Goal: Information Seeking & Learning: Learn about a topic

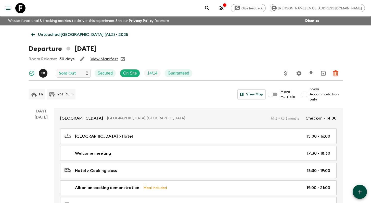
click at [50, 36] on p "Untouched [GEOGRAPHIC_DATA] (AL2) • 2025" at bounding box center [83, 35] width 90 height 6
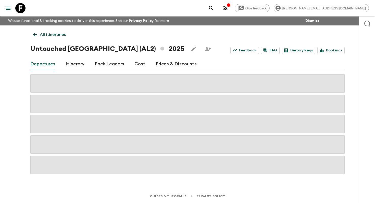
click at [49, 34] on p "All itineraries" at bounding box center [53, 35] width 26 height 6
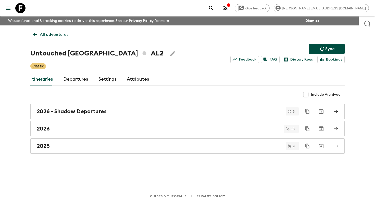
click at [60, 36] on p "All adventures" at bounding box center [54, 35] width 29 height 6
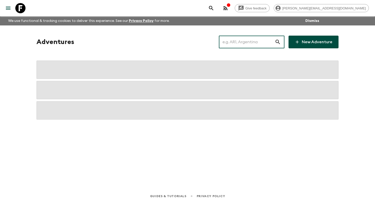
click at [237, 41] on input "text" at bounding box center [247, 42] width 56 height 14
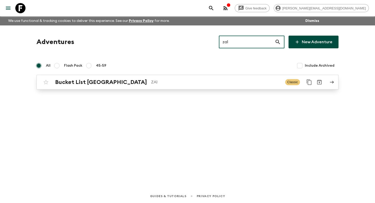
type input "za1"
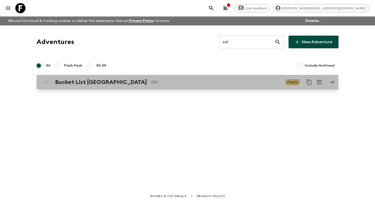
click at [200, 81] on p "ZA1" at bounding box center [216, 82] width 130 height 6
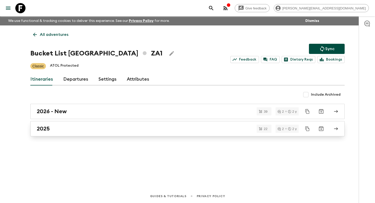
click at [133, 130] on div "2025" at bounding box center [183, 129] width 292 height 7
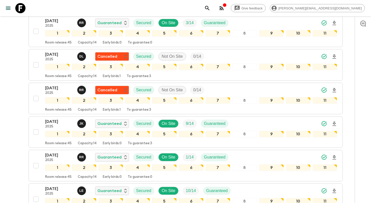
scroll to position [434, 0]
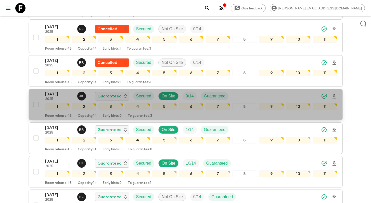
click at [34, 91] on div "[DATE] 2025 J K Guaranteed Secured On Site 9 / 14 Guaranteed 1 2 3 4 5 6 7 8 9 …" at bounding box center [184, 104] width 306 height 27
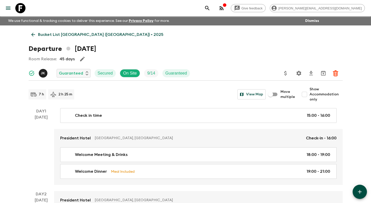
click at [308, 95] on input "Show Accommodation only" at bounding box center [304, 95] width 10 height 10
checkbox input "true"
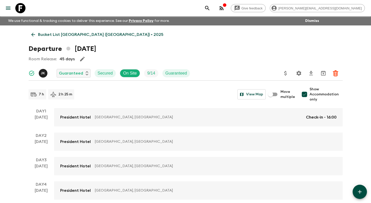
click at [52, 33] on p "Bucket List [GEOGRAPHIC_DATA] ([GEOGRAPHIC_DATA]) • 2025" at bounding box center [100, 35] width 125 height 6
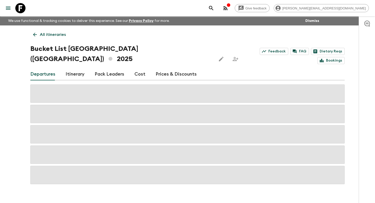
click at [60, 33] on p "All itineraries" at bounding box center [53, 35] width 26 height 6
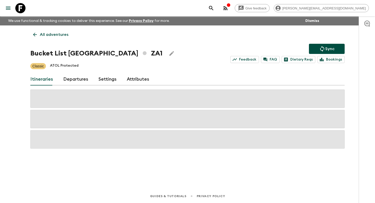
click at [48, 35] on p "All adventures" at bounding box center [54, 35] width 29 height 6
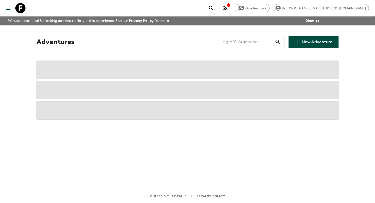
click at [248, 46] on input "text" at bounding box center [247, 42] width 56 height 14
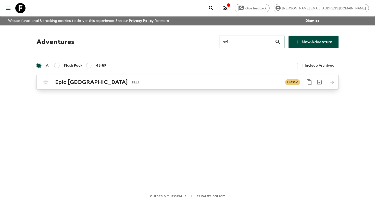
type input "nz1"
click at [174, 82] on p "NZ1" at bounding box center [206, 82] width 149 height 6
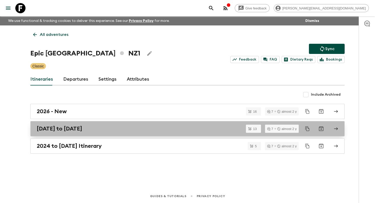
click at [124, 134] on link "[DATE] to [DATE]" at bounding box center [187, 128] width 314 height 15
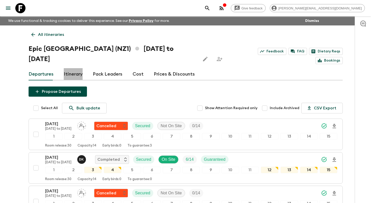
click at [80, 68] on link "Itinerary" at bounding box center [73, 74] width 19 height 12
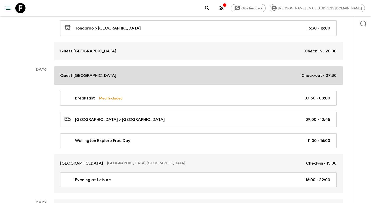
scroll to position [666, 0]
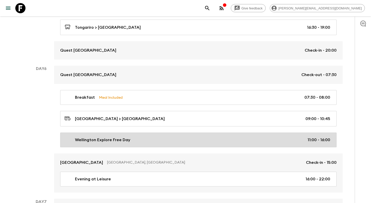
click at [145, 137] on div "Wellington Explore Free Day 11:00 - 16:00" at bounding box center [198, 140] width 266 height 6
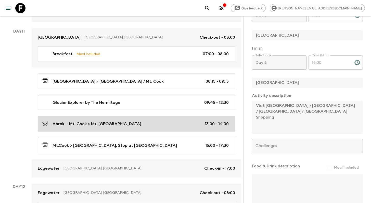
scroll to position [1369, 0]
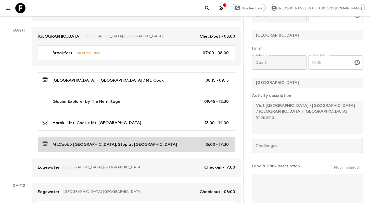
click at [155, 141] on div "Mt.Cook > [GEOGRAPHIC_DATA]. Stop at [GEOGRAPHIC_DATA] 15:00 - 17:30" at bounding box center [135, 144] width 187 height 7
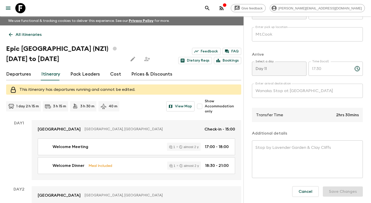
click at [19, 35] on p "All itineraries" at bounding box center [29, 35] width 26 height 6
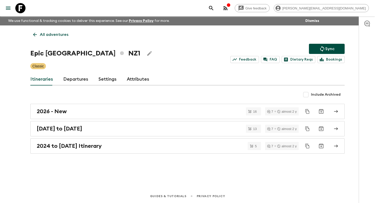
click at [61, 33] on p "All adventures" at bounding box center [54, 35] width 29 height 6
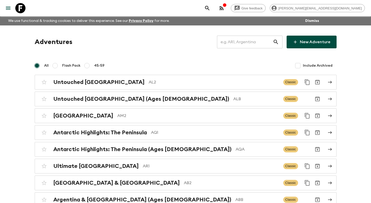
click at [241, 44] on input "text" at bounding box center [245, 42] width 56 height 14
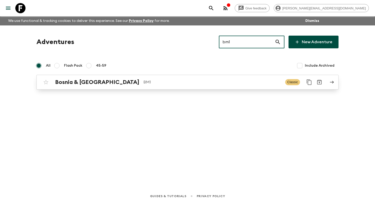
type input "bm1"
click at [211, 82] on p "BM1" at bounding box center [212, 82] width 138 height 6
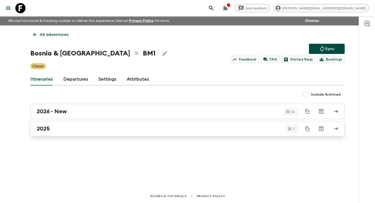
click at [167, 132] on div "2025" at bounding box center [183, 129] width 292 height 7
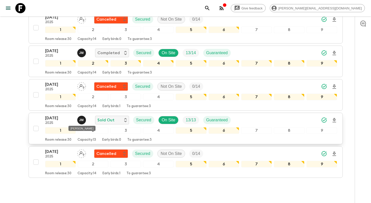
scroll to position [167, 0]
